Goal: Obtain resource: Obtain resource

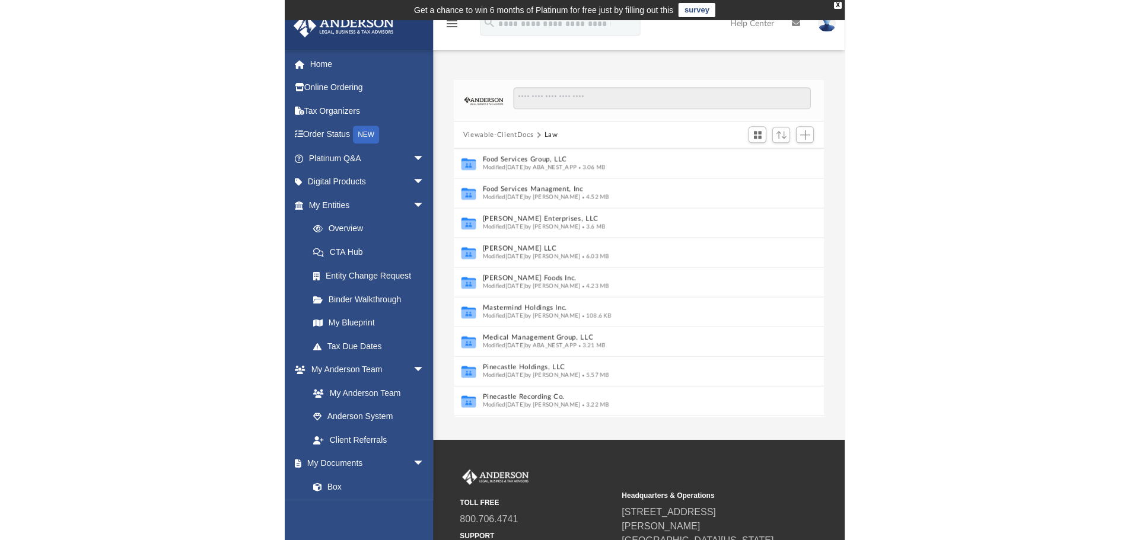
scroll to position [237, 0]
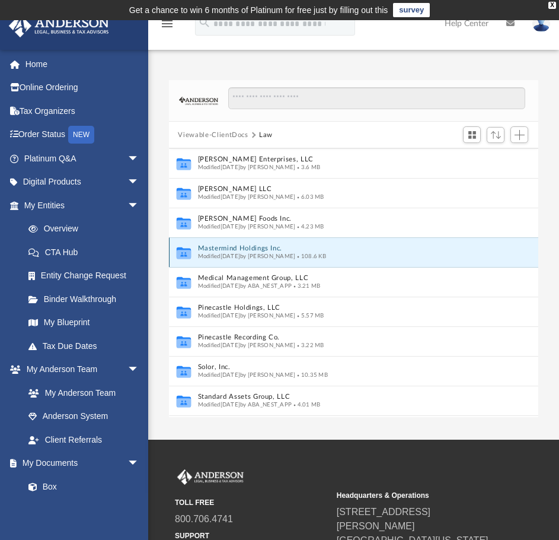
click at [238, 249] on button "Mastermind Holdings Inc." at bounding box center [342, 249] width 288 height 8
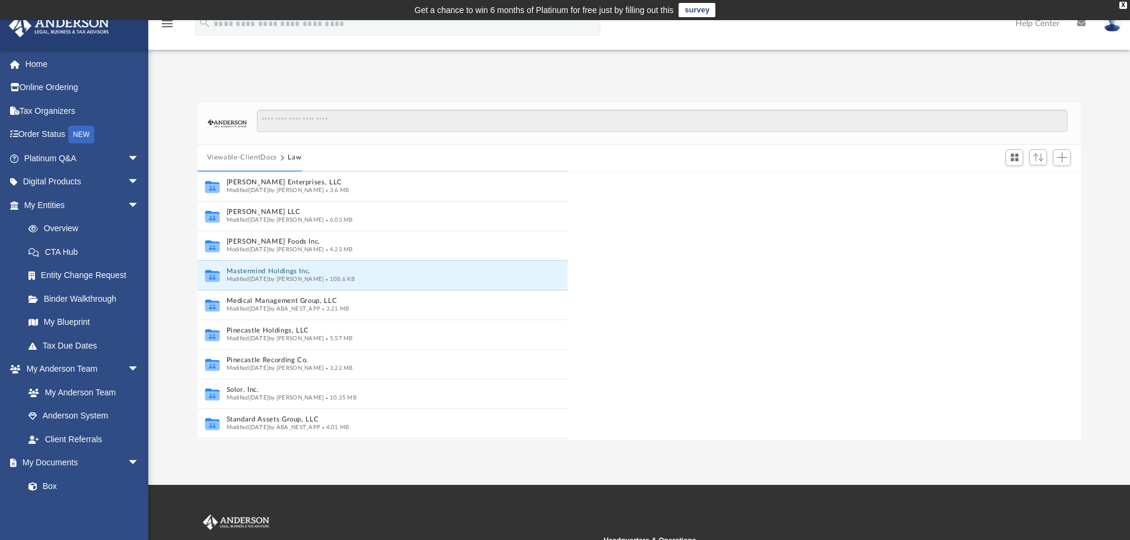
scroll to position [261, 874]
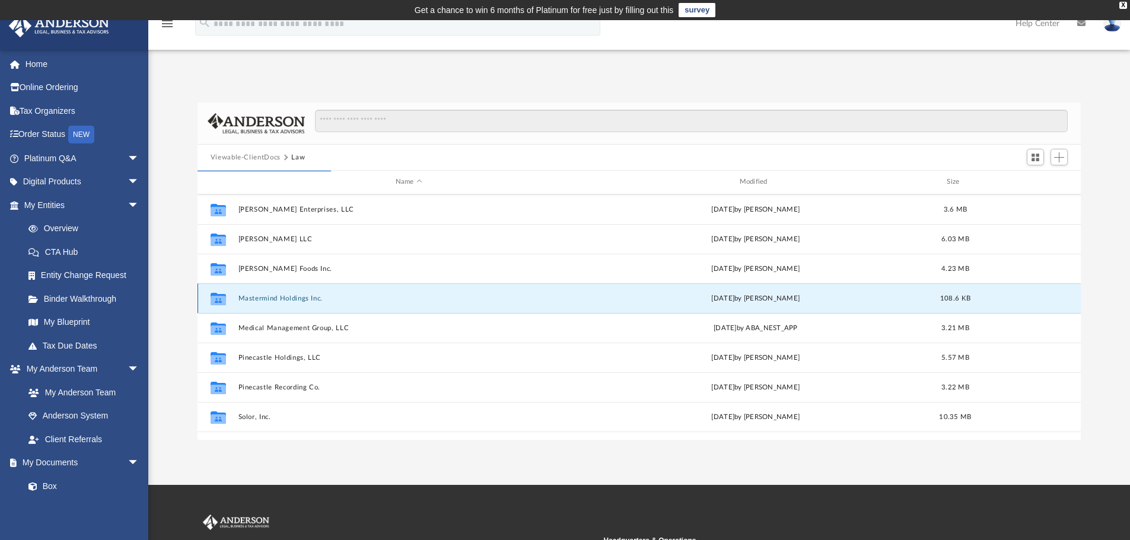
click at [294, 298] on button "Mastermind Holdings Inc." at bounding box center [409, 299] width 342 height 8
click at [243, 155] on button "Viewable-ClientDocs" at bounding box center [246, 157] width 70 height 11
click at [42, 68] on link "Home" at bounding box center [82, 64] width 149 height 24
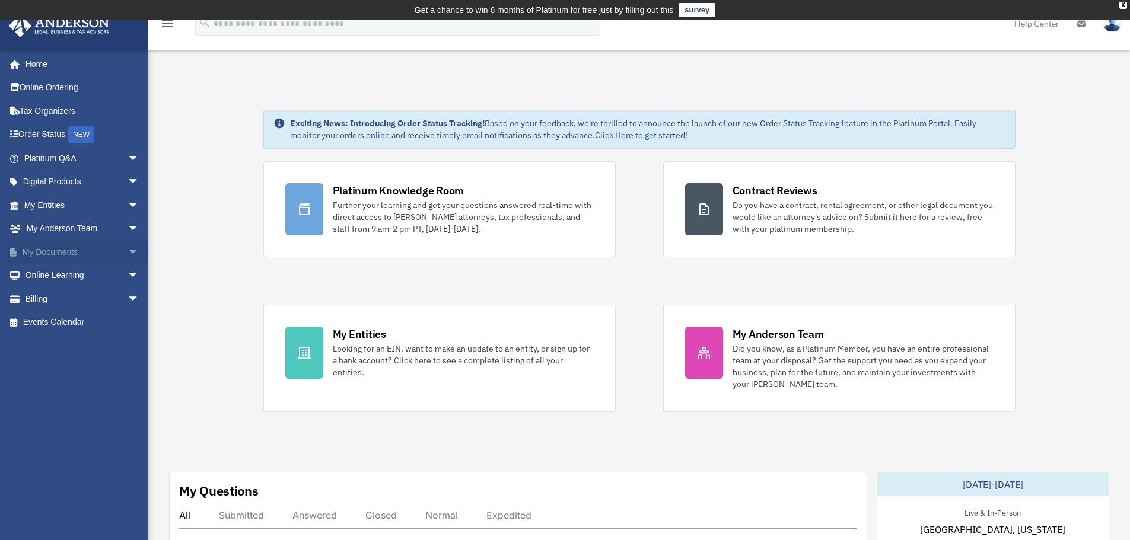
click at [128, 253] on span "arrow_drop_down" at bounding box center [140, 252] width 24 height 24
click at [54, 275] on link "Box" at bounding box center [87, 276] width 141 height 24
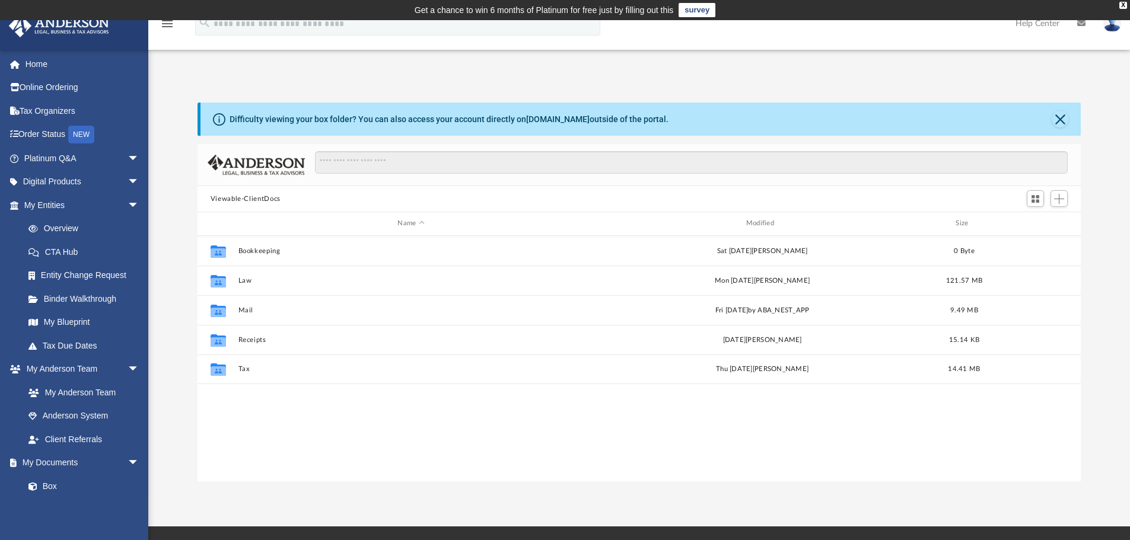
scroll to position [261, 874]
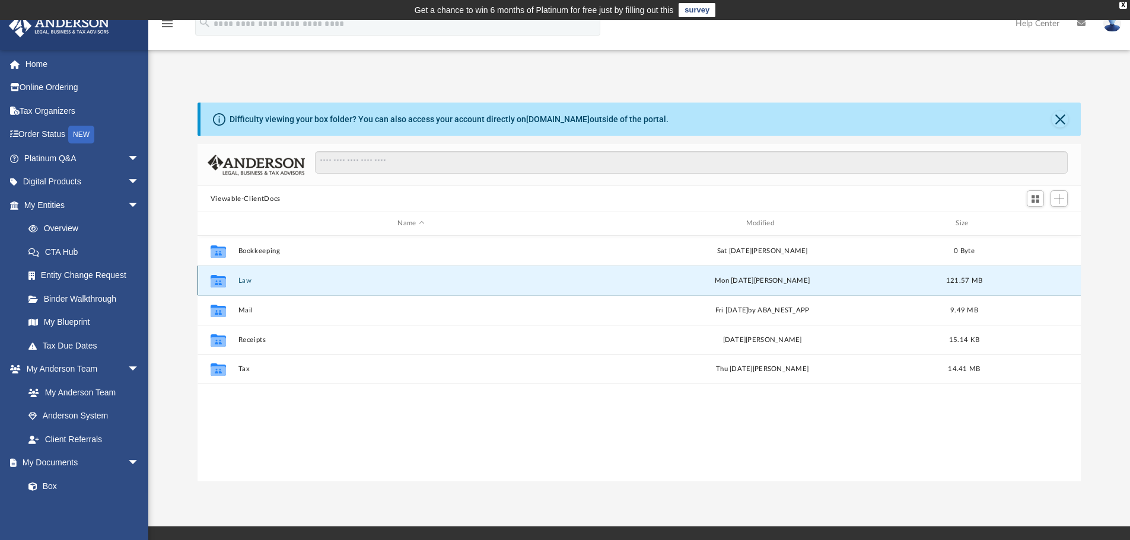
click at [246, 282] on button "Law" at bounding box center [411, 281] width 346 height 8
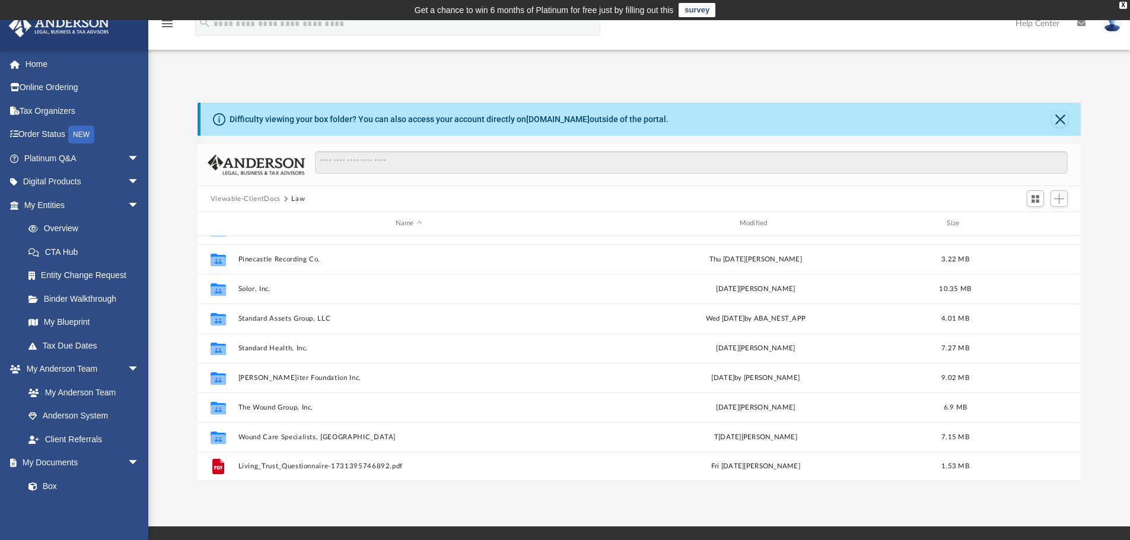
scroll to position [288, 0]
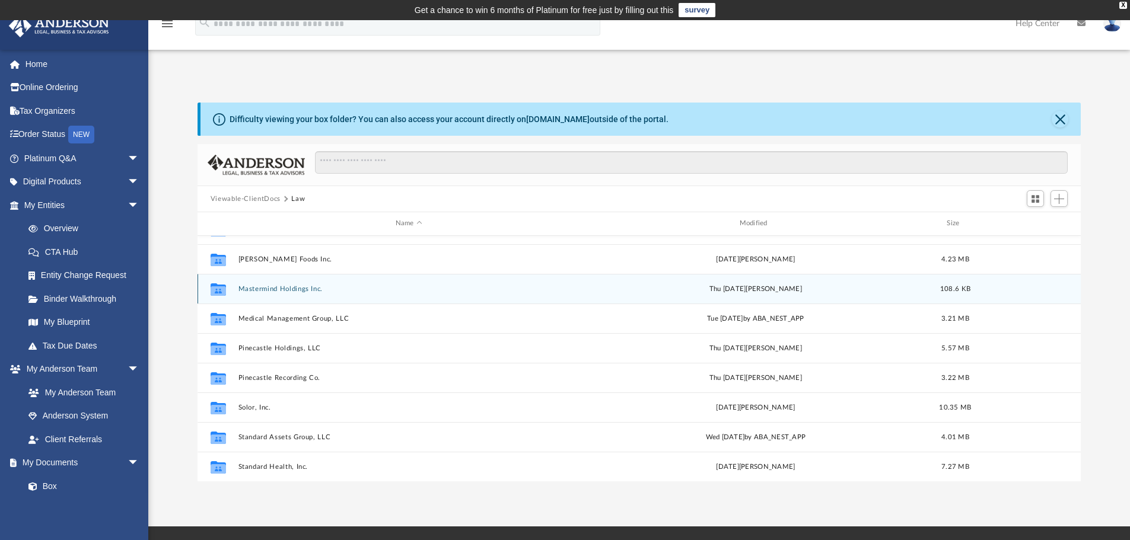
click at [279, 286] on button "Mastermind Holdings Inc." at bounding box center [409, 289] width 342 height 8
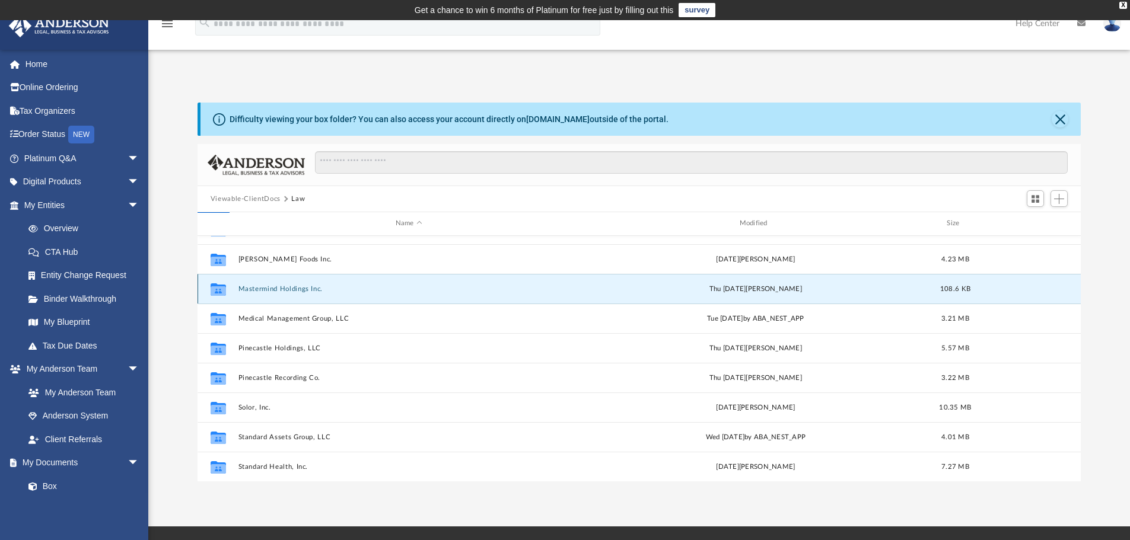
scroll to position [0, 0]
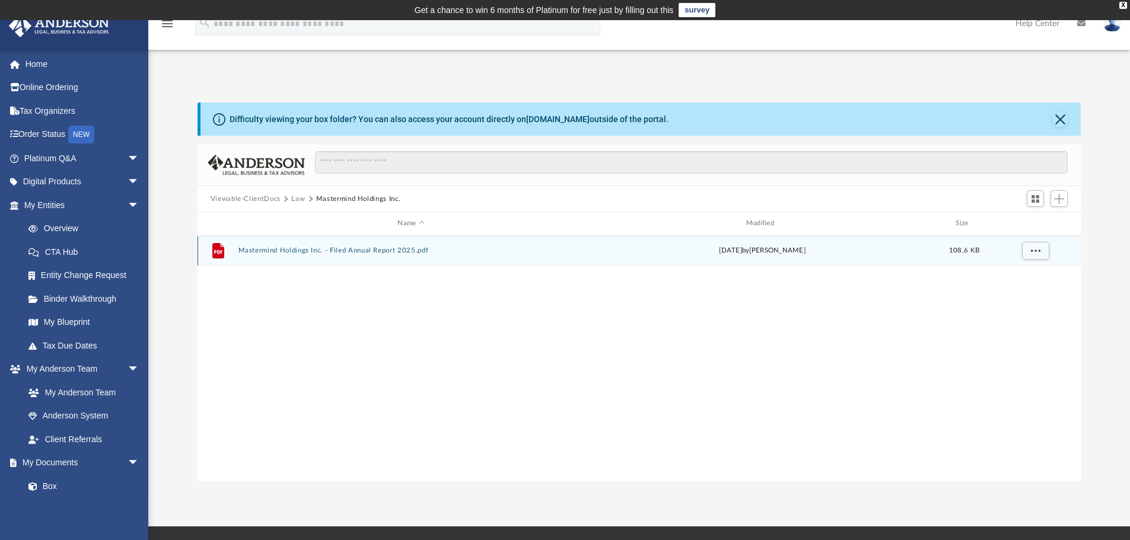
click at [298, 252] on button "Mastermind Holdings Inc. - Filed Annual Report 2025.pdf" at bounding box center [411, 251] width 346 height 8
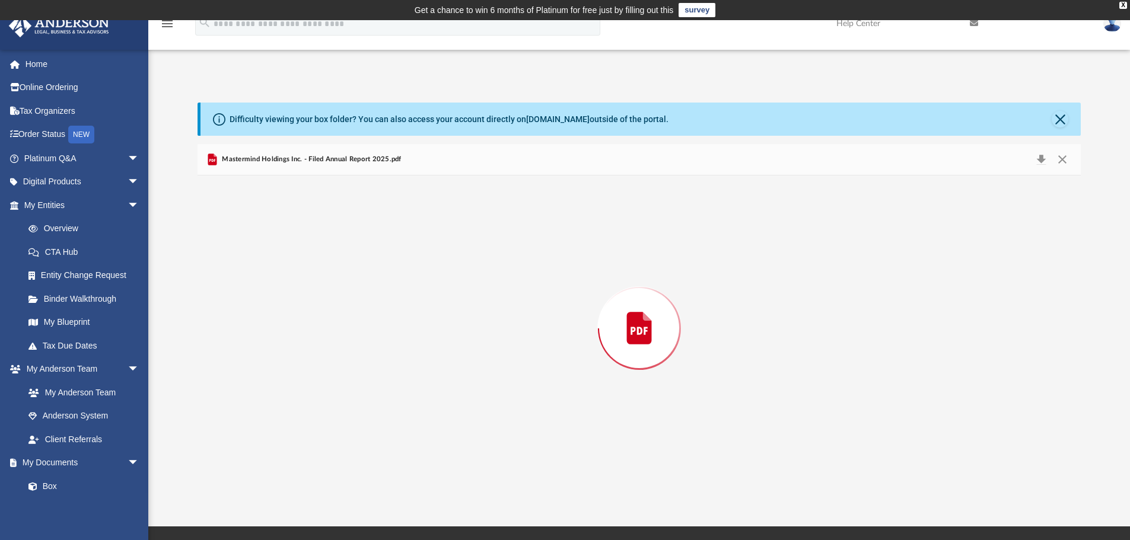
click at [298, 252] on div "Preview" at bounding box center [640, 329] width 884 height 306
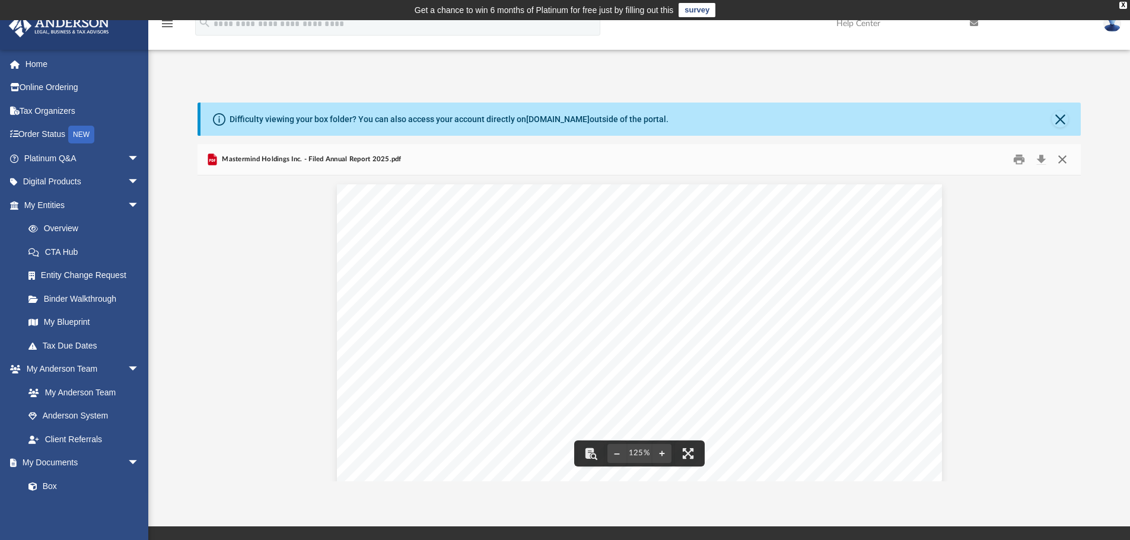
click at [1059, 158] on button "Close" at bounding box center [1062, 160] width 21 height 18
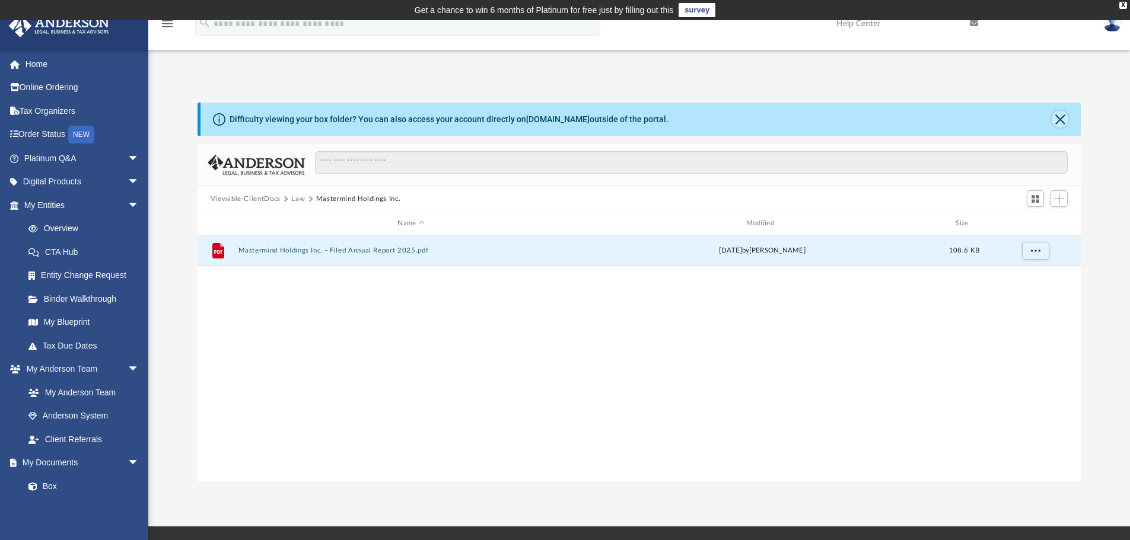
click at [1059, 117] on button "Close" at bounding box center [1060, 119] width 17 height 17
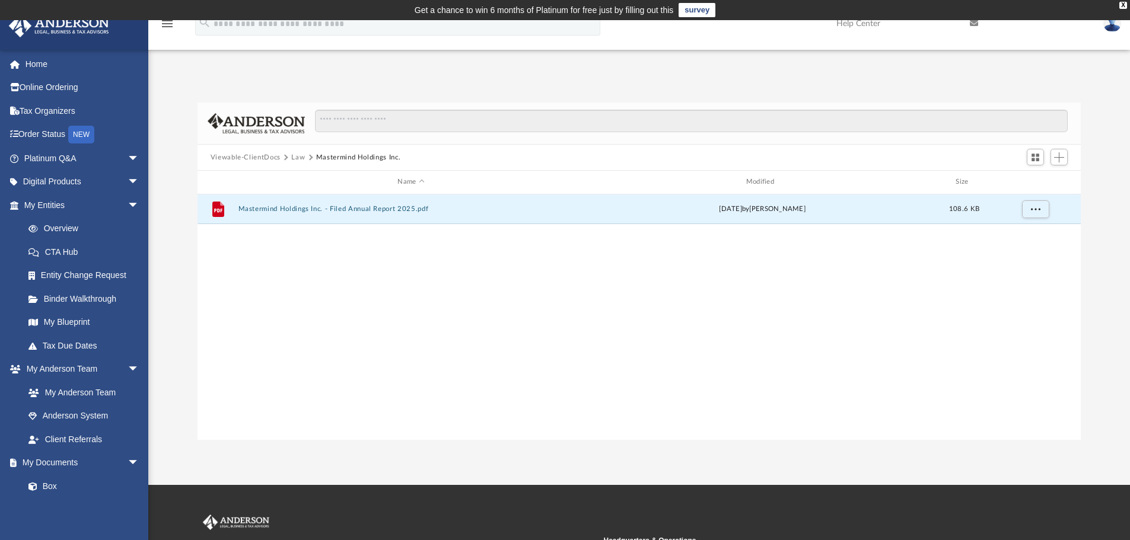
click at [298, 158] on button "Law" at bounding box center [298, 157] width 14 height 11
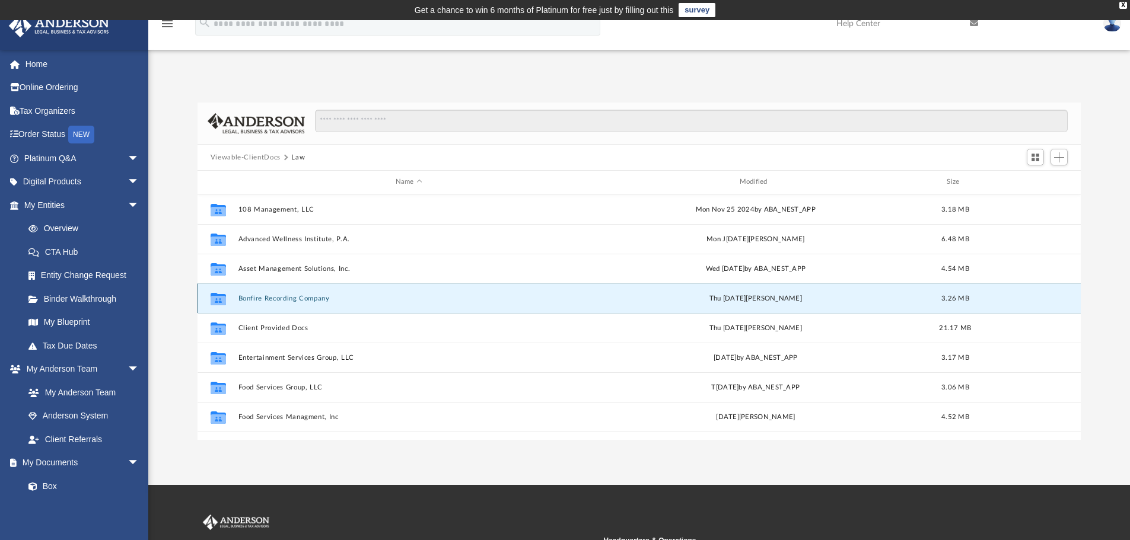
click at [287, 297] on button "Bonfire Recording Company" at bounding box center [409, 299] width 342 height 8
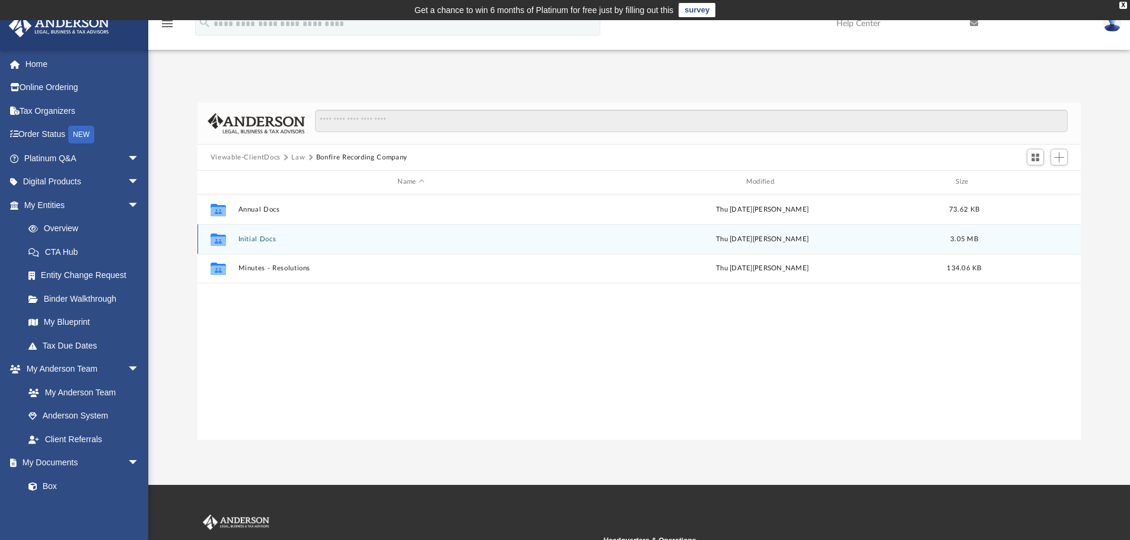
click at [268, 241] on button "Initial Docs" at bounding box center [411, 240] width 346 height 8
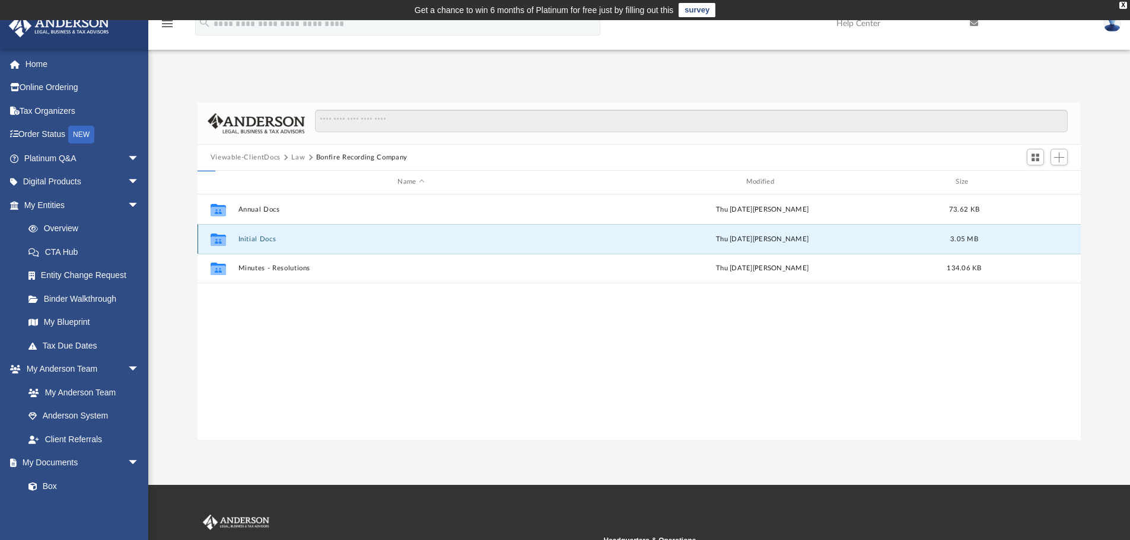
click at [268, 241] on button "Initial Docs" at bounding box center [411, 240] width 346 height 8
